Goal: Task Accomplishment & Management: Manage account settings

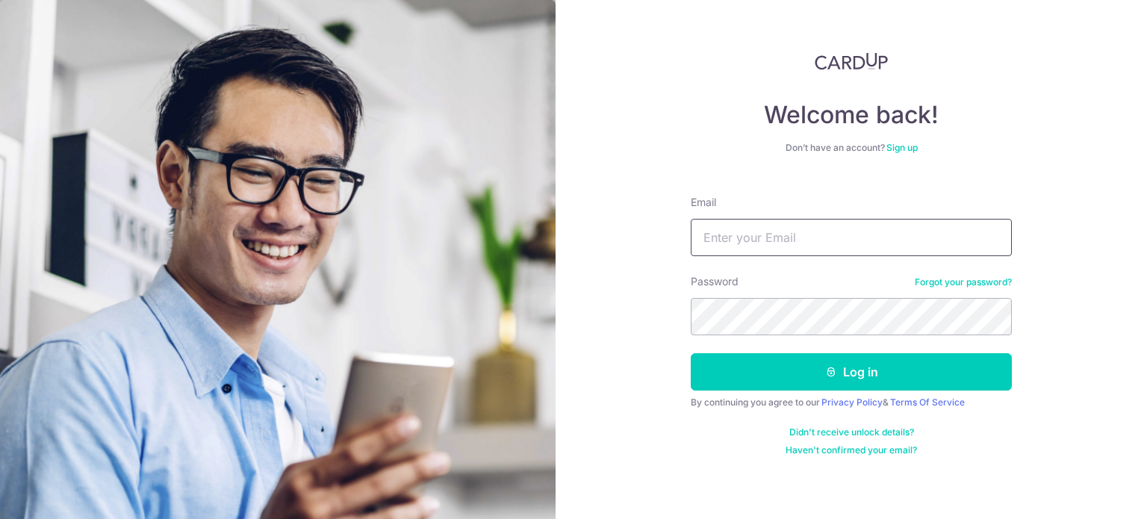
type input "[PERSON_NAME][EMAIL_ADDRESS][PERSON_NAME][DOMAIN_NAME]"
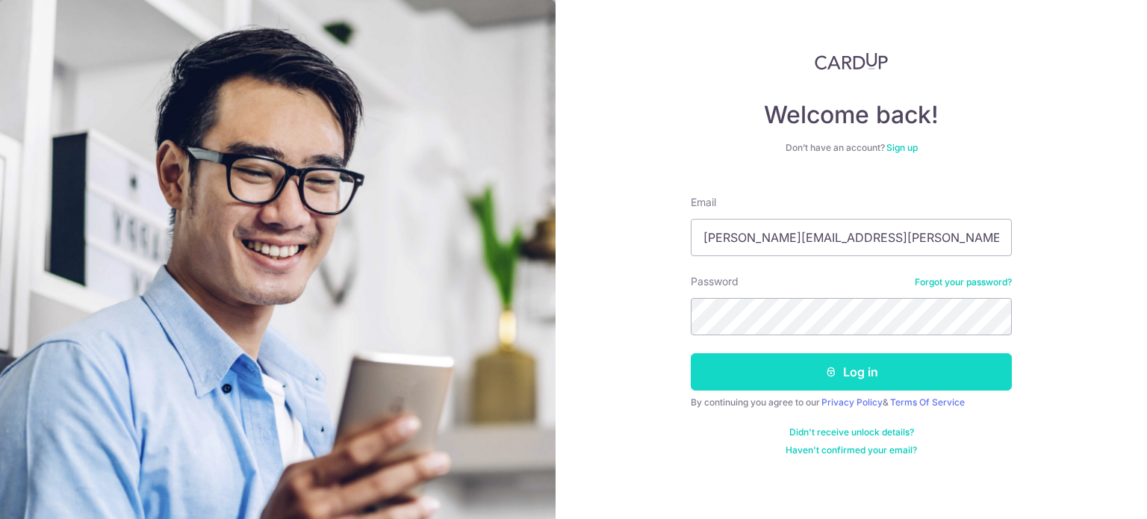
click at [814, 386] on button "Log in" at bounding box center [851, 371] width 321 height 37
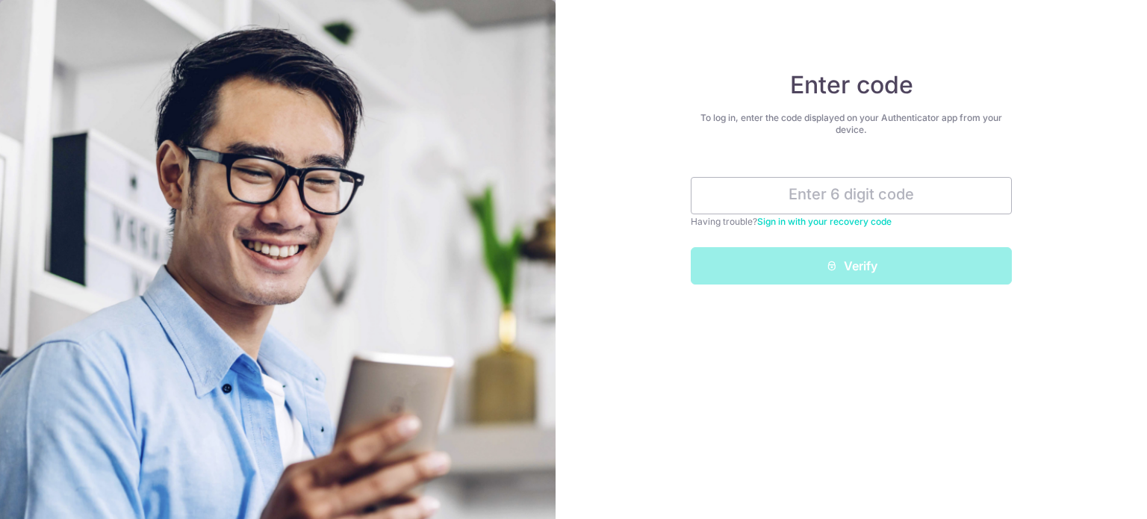
type input "7"
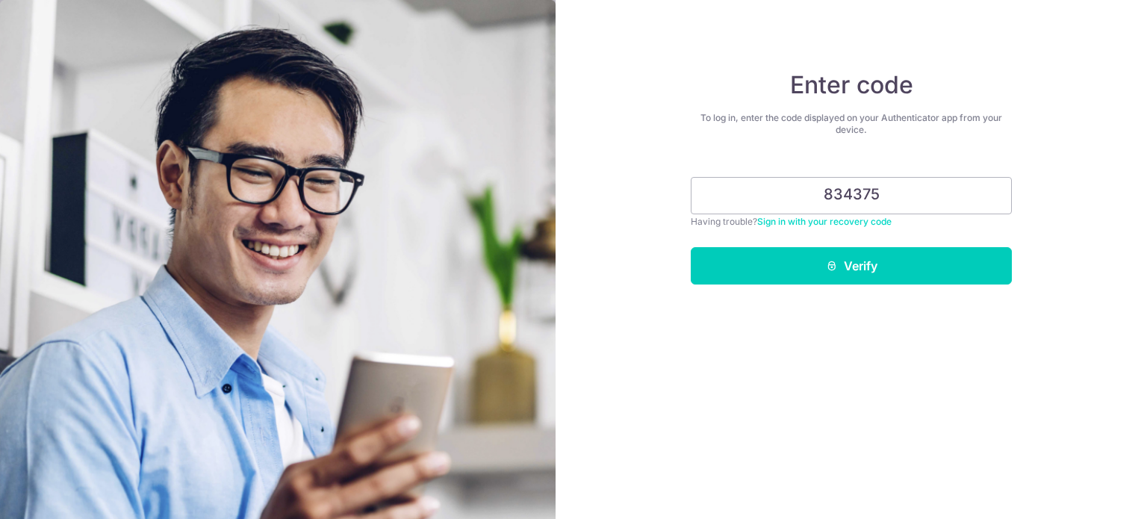
type input "834375"
click at [691, 247] on button "Verify" at bounding box center [851, 265] width 321 height 37
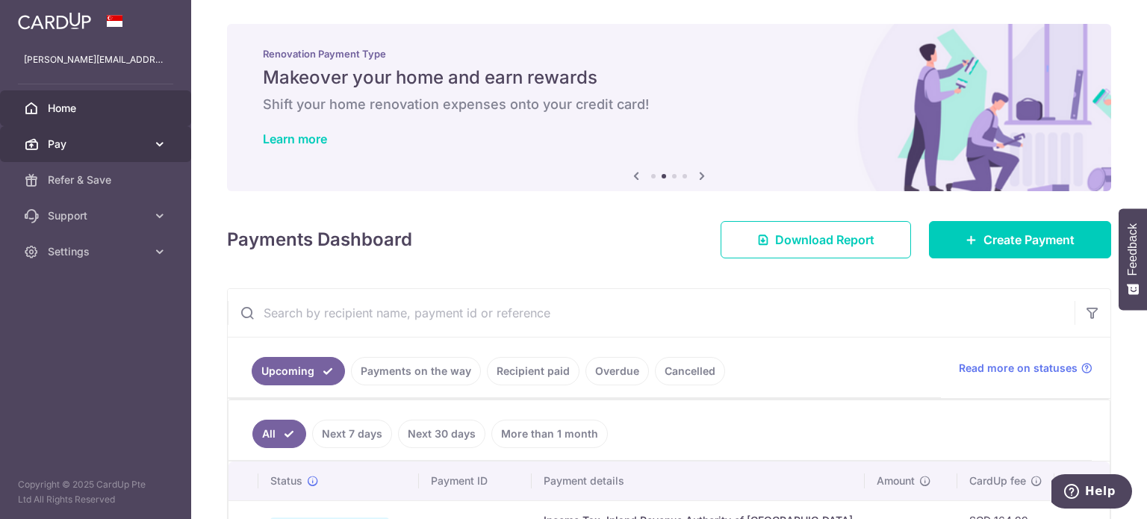
click at [158, 146] on icon at bounding box center [159, 144] width 15 height 15
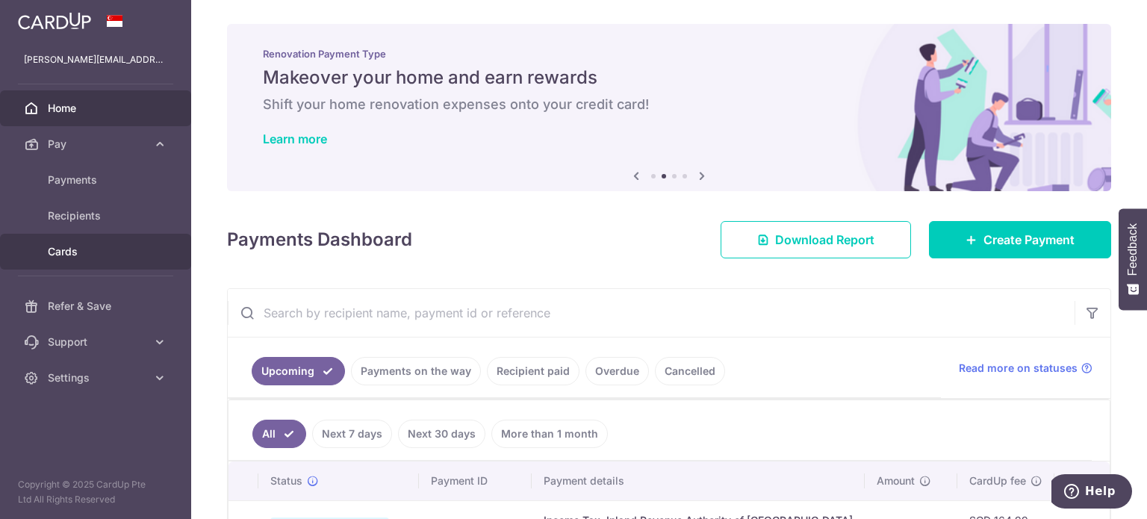
click at [76, 253] on span "Cards" at bounding box center [97, 251] width 99 height 15
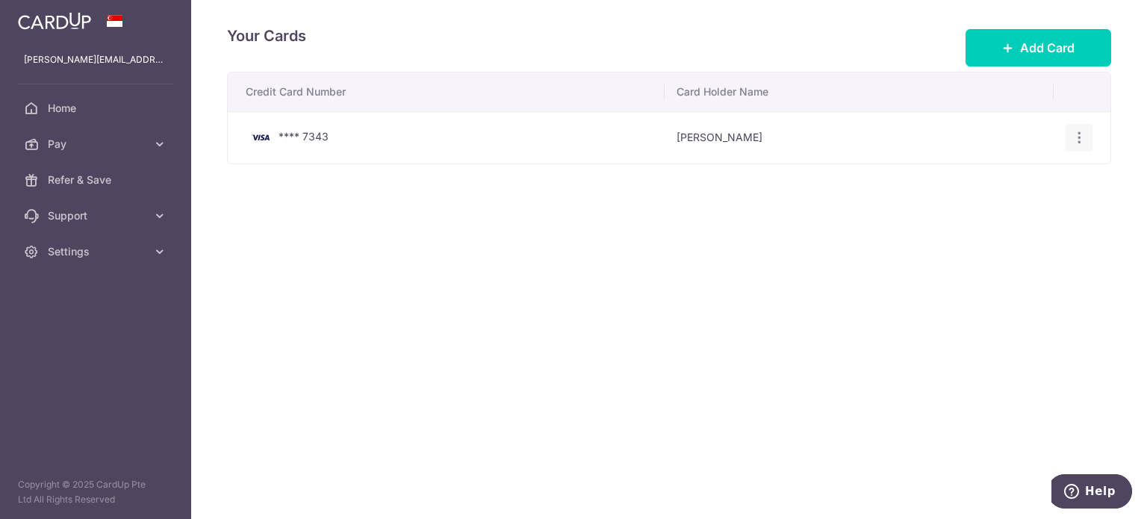
click at [1073, 138] on icon "button" at bounding box center [1080, 138] width 16 height 16
click at [1025, 180] on span "View/Edit" at bounding box center [1030, 179] width 102 height 18
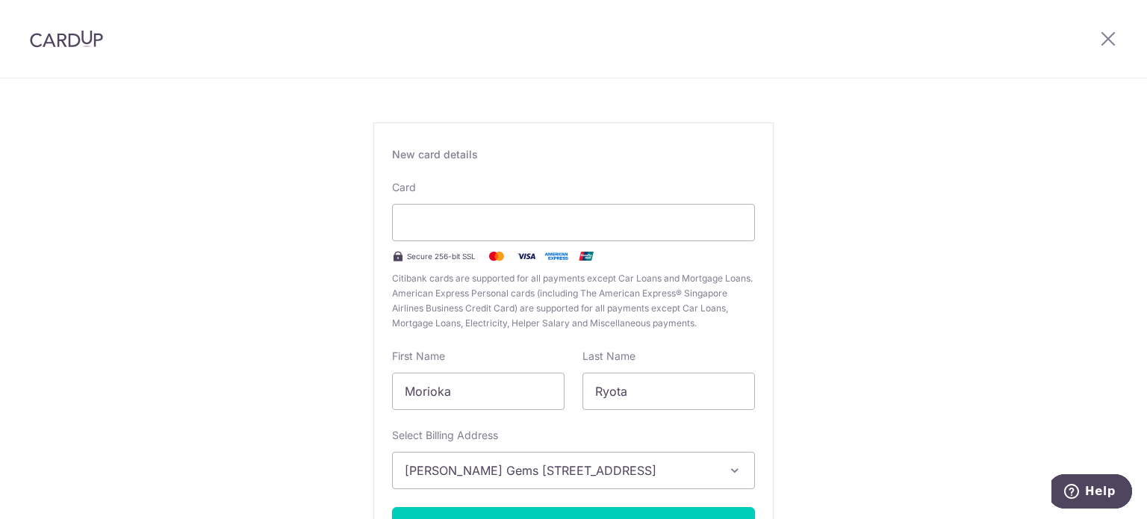
scroll to position [185, 0]
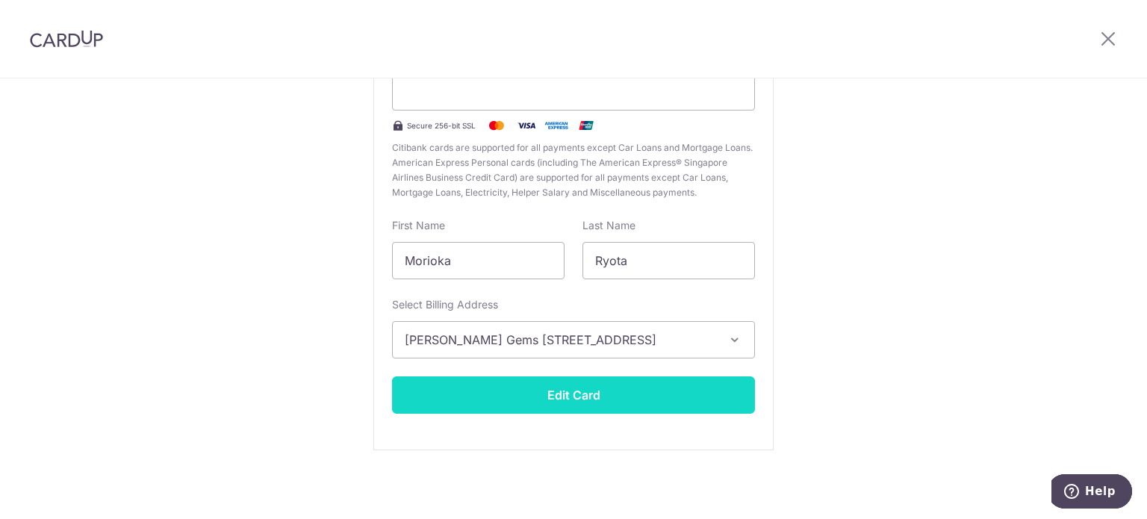
click at [589, 397] on button "Edit Card" at bounding box center [573, 395] width 363 height 37
